Goal: Task Accomplishment & Management: Complete application form

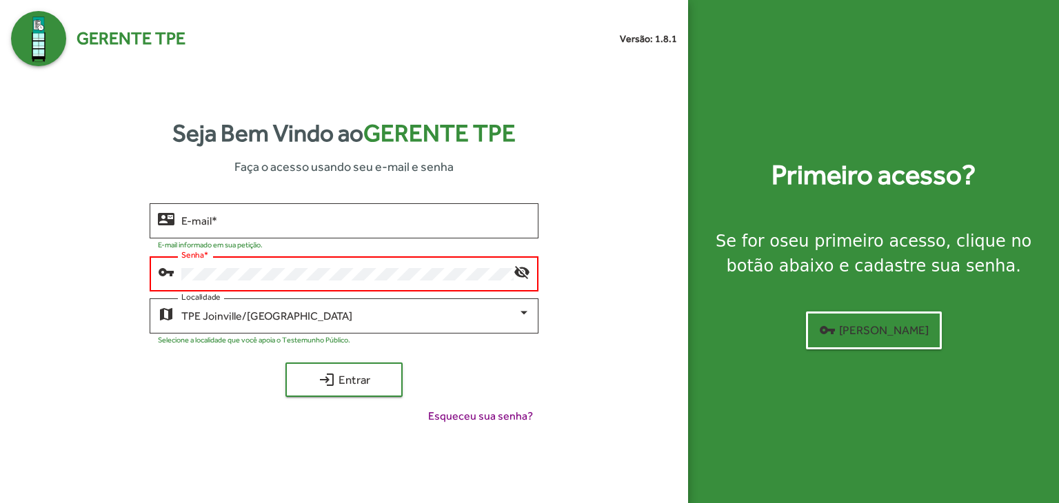
type input "**********"
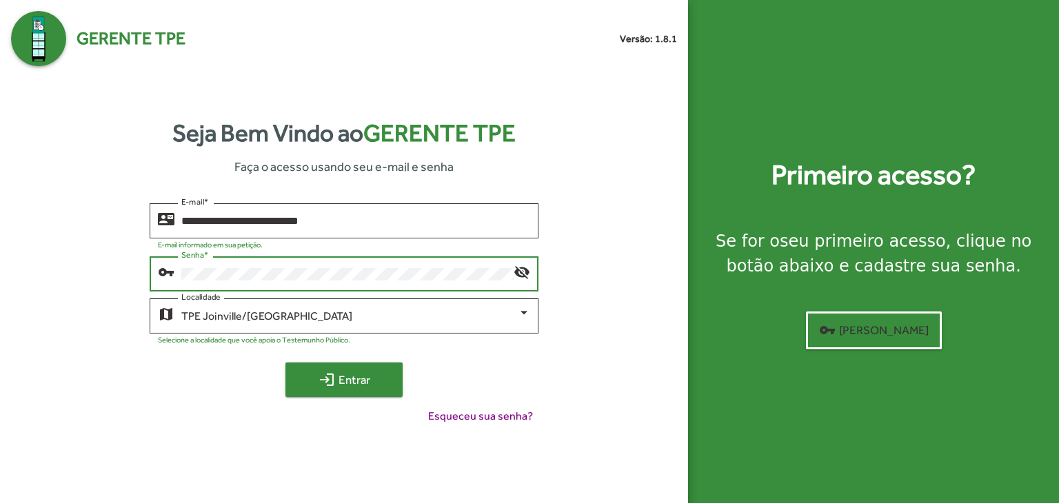
click at [350, 385] on span "login Entrar" at bounding box center [344, 380] width 92 height 25
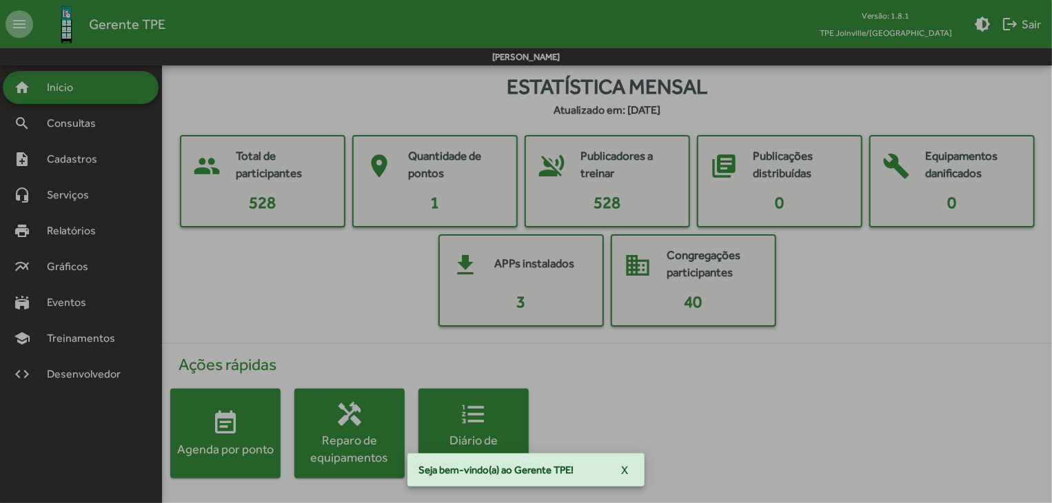
click at [81, 155] on span "Cadastros" at bounding box center [77, 159] width 77 height 17
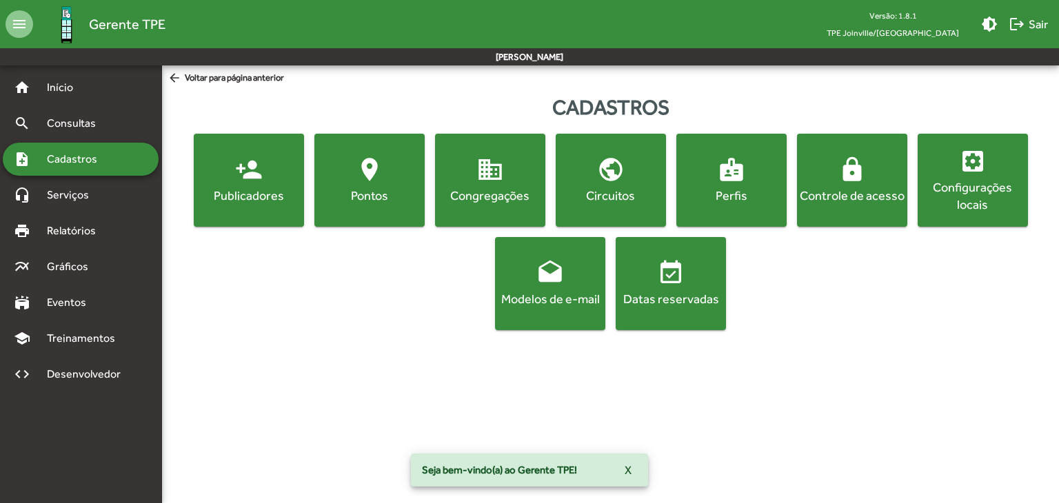
click at [265, 208] on button "person_add Publicadores" at bounding box center [249, 180] width 110 height 93
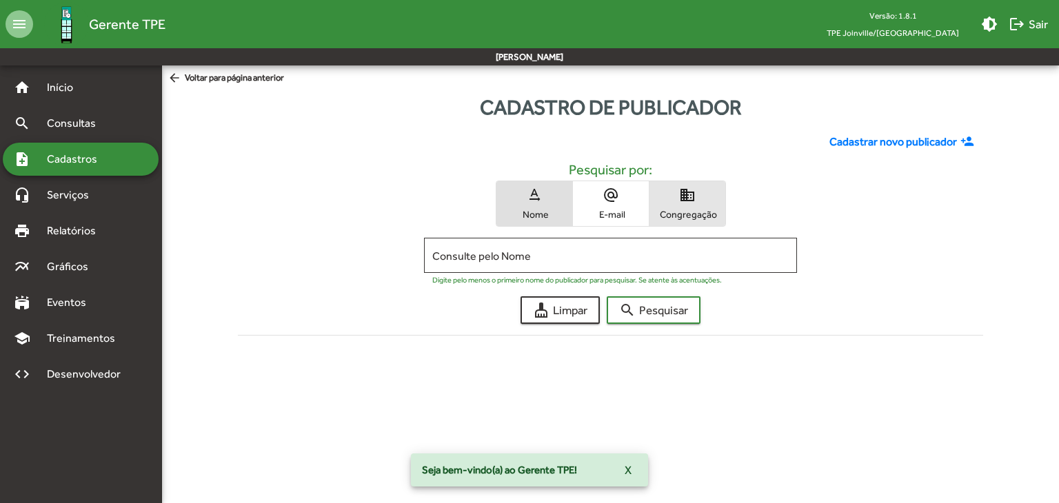
click at [669, 202] on span "domain Congregação" at bounding box center [688, 203] width 76 height 45
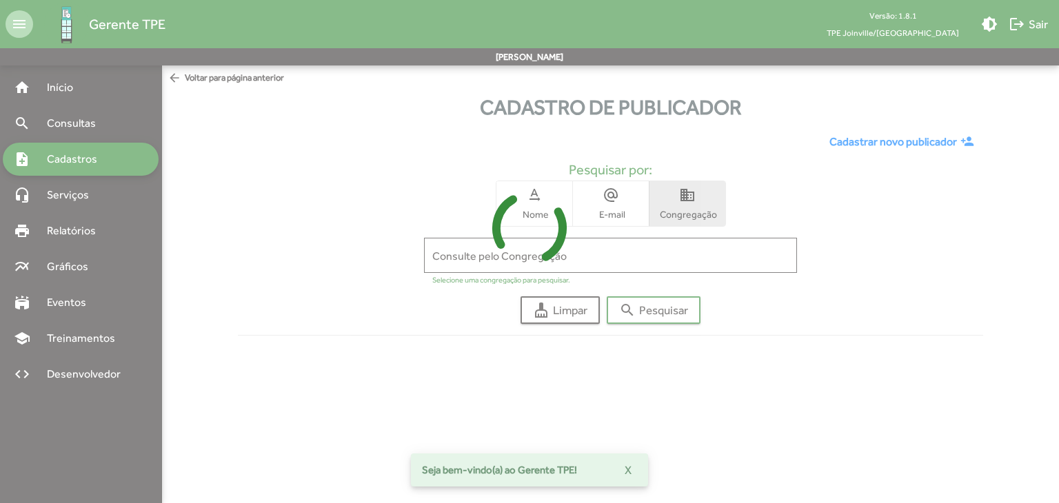
click at [592, 261] on icon at bounding box center [529, 228] width 1059 height 103
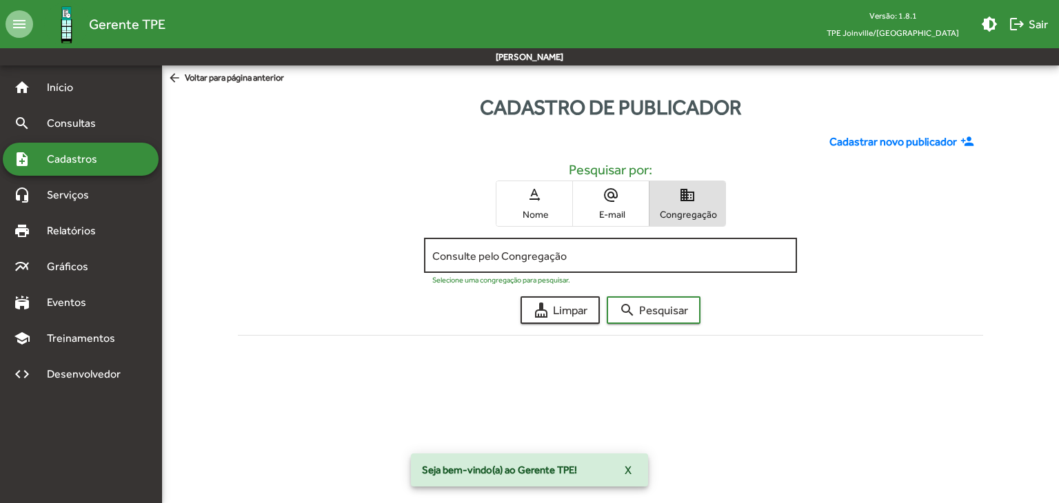
click at [581, 255] on input "Consulte pelo Congregação" at bounding box center [610, 256] width 356 height 12
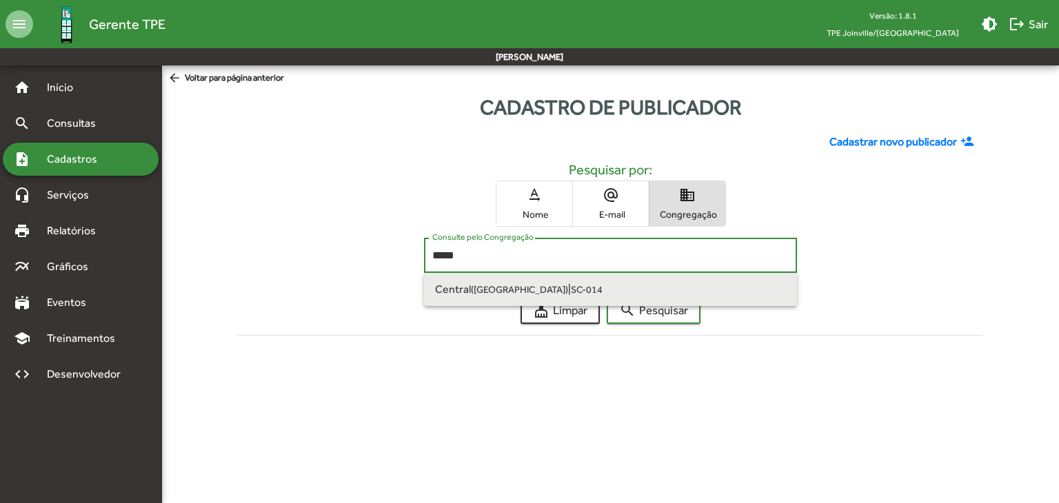
click at [596, 281] on span "Central ([GEOGRAPHIC_DATA]) | SC-014" at bounding box center [610, 289] width 350 height 33
type input "**********"
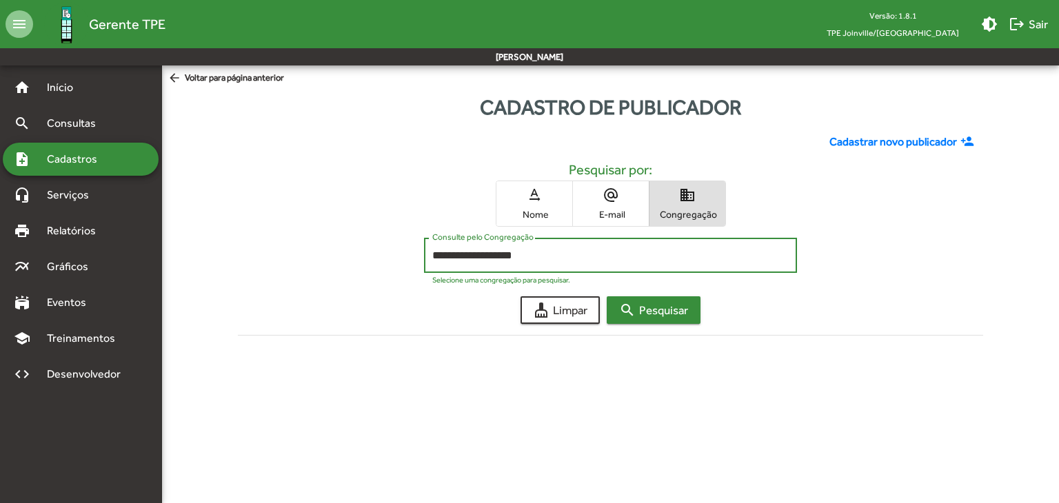
click at [625, 316] on mat-icon "search" at bounding box center [627, 310] width 17 height 17
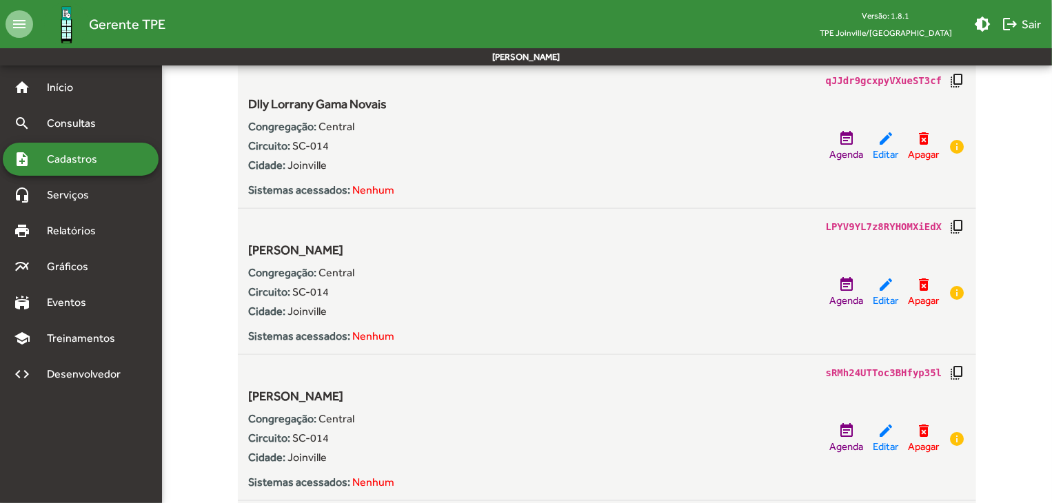
scroll to position [827, 0]
